Goal: Task Accomplishment & Management: Complete application form

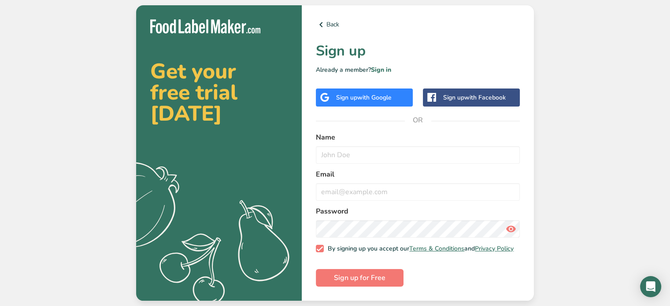
click at [404, 95] on div "Sign up with Google" at bounding box center [364, 98] width 97 height 18
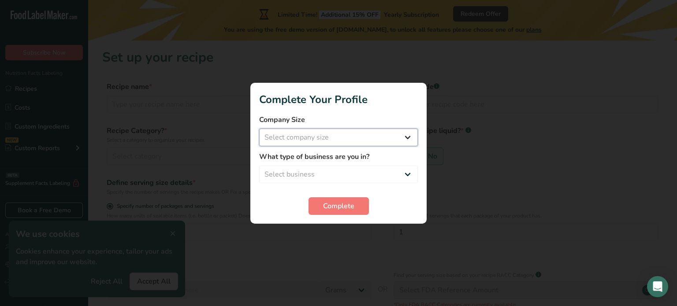
click at [303, 137] on select "Select company size Fewer than 10 Employees 10 to 50 Employees 51 to 500 Employ…" at bounding box center [338, 138] width 159 height 18
select select "2"
click at [259, 129] on select "Select company size Fewer than 10 Employees 10 to 50 Employees 51 to 500 Employ…" at bounding box center [338, 138] width 159 height 18
click at [319, 181] on select "Select business Packaged Food Manufacturer Restaurant & Cafe Bakery Meal Plans …" at bounding box center [338, 175] width 159 height 18
select select "1"
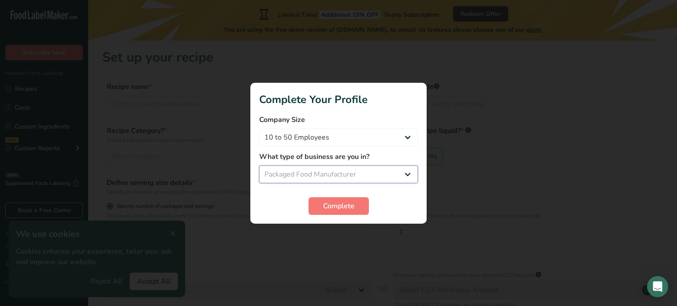
click at [259, 166] on select "Select business Packaged Food Manufacturer Restaurant & Cafe Bakery Meal Plans …" at bounding box center [338, 175] width 159 height 18
click at [330, 204] on span "Complete" at bounding box center [338, 206] width 31 height 11
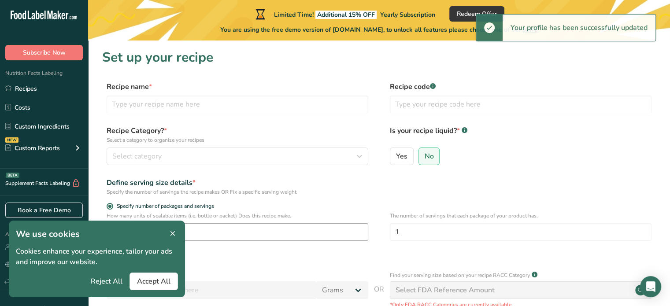
click at [171, 229] on icon at bounding box center [173, 234] width 8 height 12
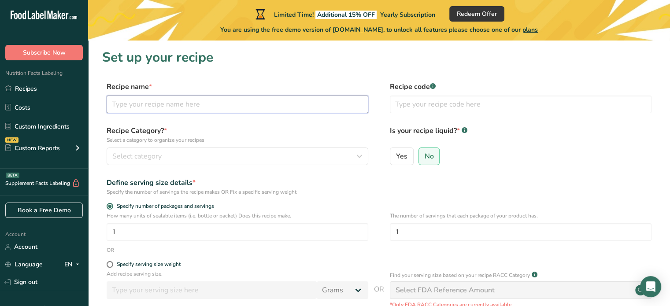
click at [152, 102] on input "text" at bounding box center [238, 105] width 262 height 18
click at [183, 89] on label "Recipe name *" at bounding box center [238, 87] width 262 height 11
click at [183, 104] on input "text" at bounding box center [238, 105] width 262 height 18
click at [429, 105] on input "text" at bounding box center [521, 105] width 262 height 18
click at [378, 60] on h1 "Set up your recipe" at bounding box center [379, 58] width 554 height 20
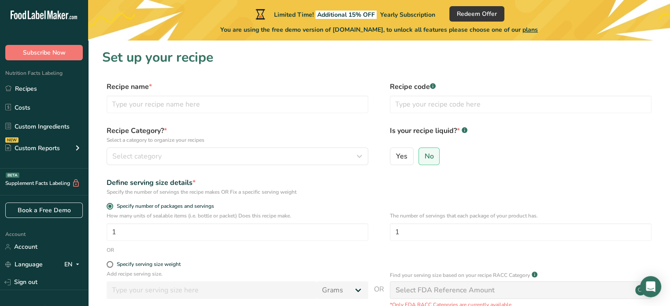
click at [419, 289] on div "Select FDA Reference Amount" at bounding box center [445, 290] width 99 height 11
